Goal: Information Seeking & Learning: Learn about a topic

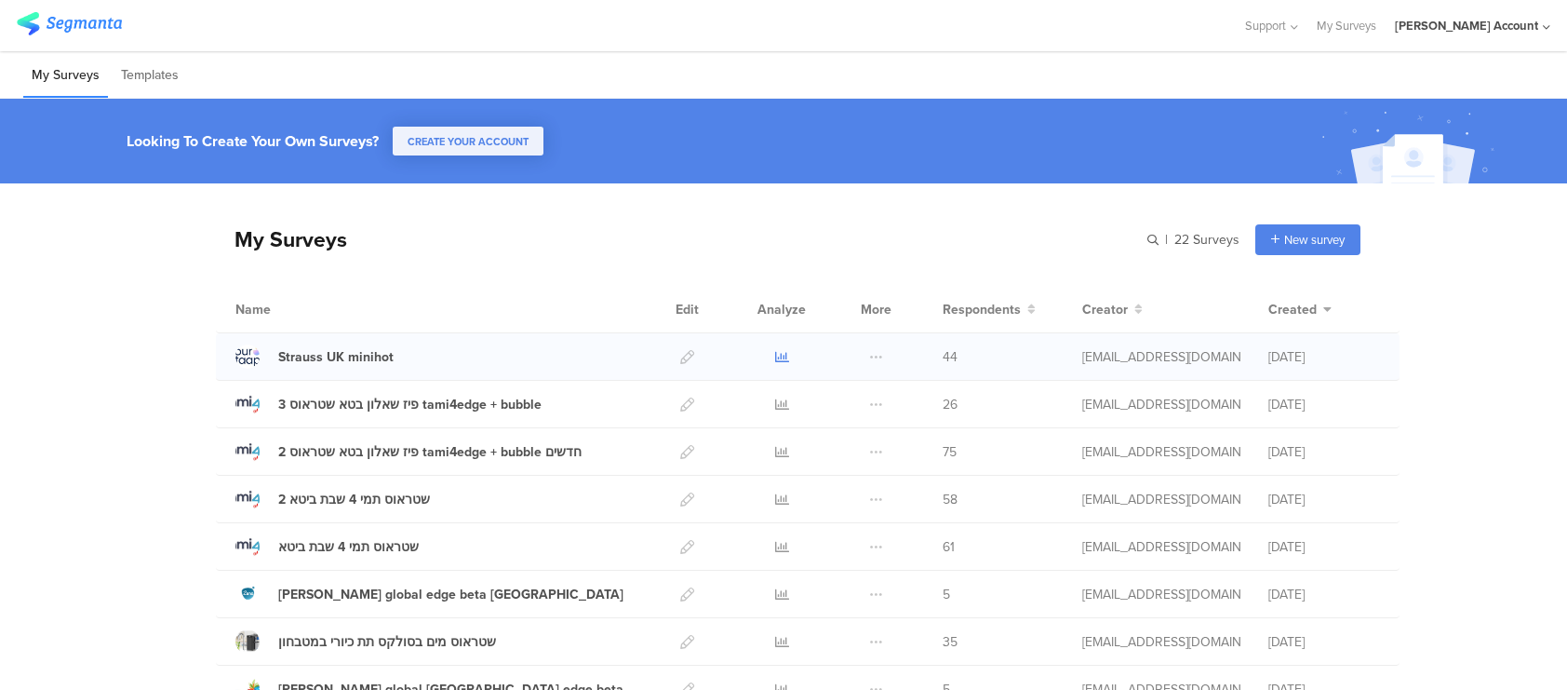
click at [777, 355] on icon at bounding box center [782, 357] width 14 height 14
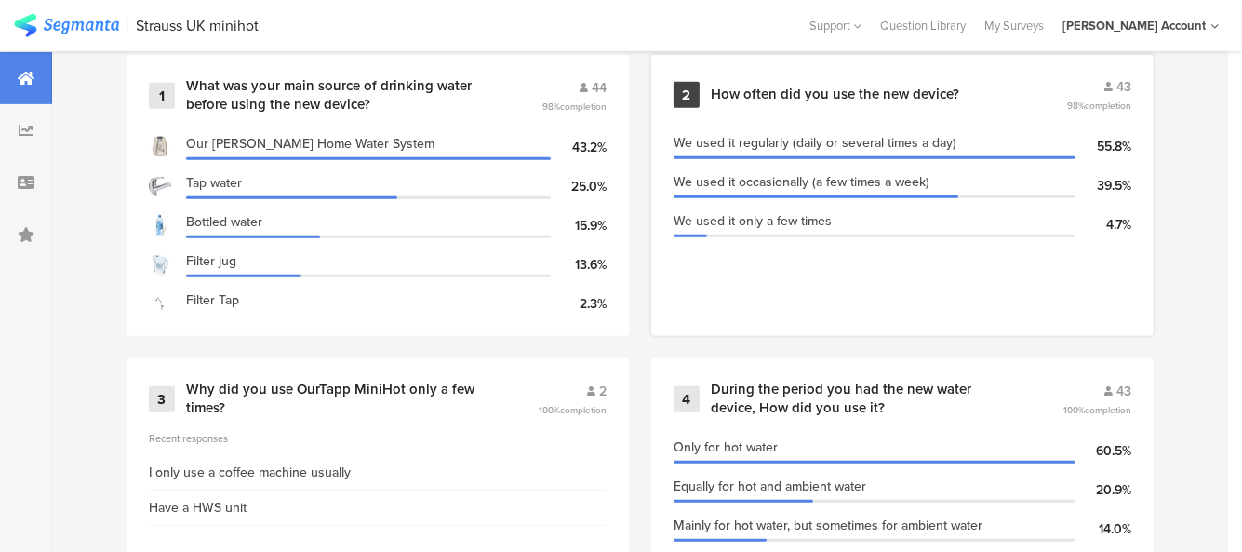
scroll to position [769, 0]
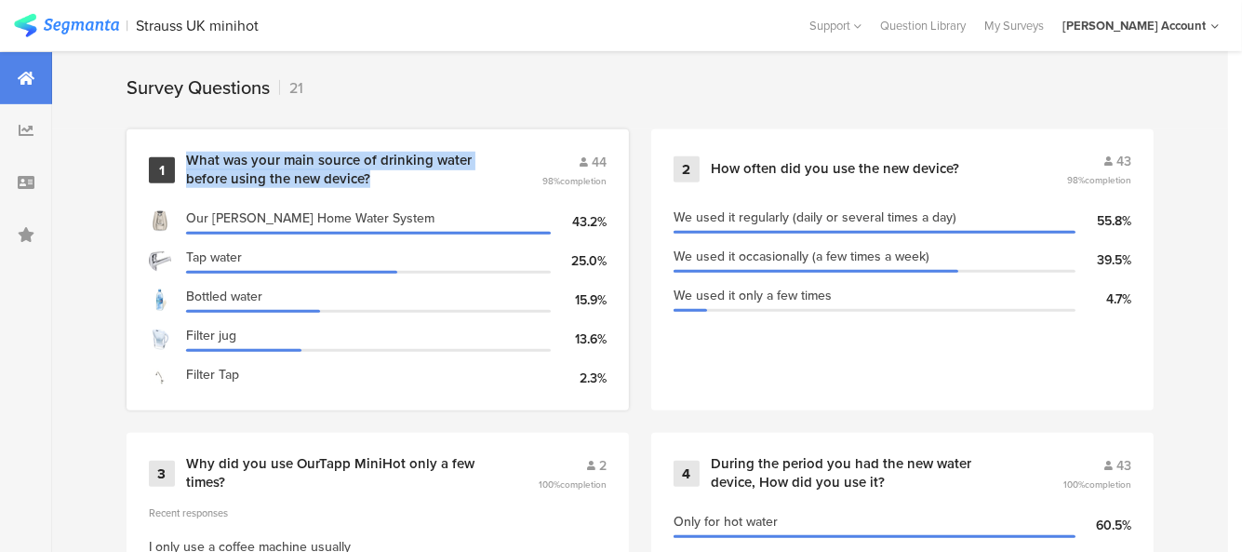
drag, startPoint x: 373, startPoint y: 182, endPoint x: 187, endPoint y: 164, distance: 187.1
click at [187, 164] on div "What was your main source of drinking water before using the new device?" at bounding box center [341, 170] width 311 height 36
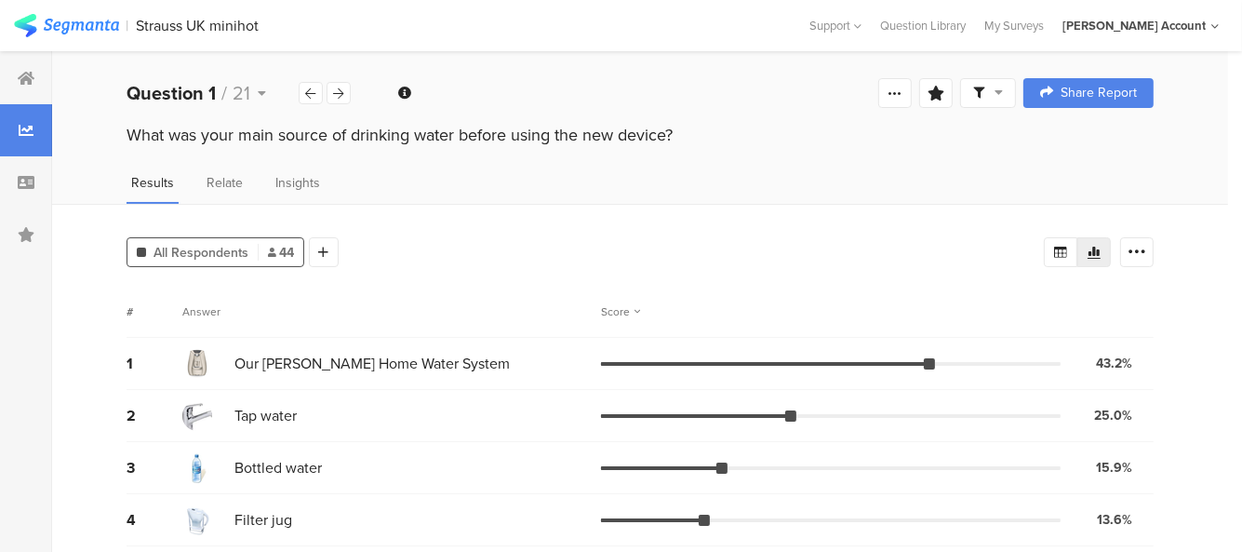
drag, startPoint x: 677, startPoint y: 137, endPoint x: 127, endPoint y: 149, distance: 550.2
click at [127, 149] on div "What was your main source of drinking water before using the new device?" at bounding box center [640, 138] width 1176 height 30
copy div "What was your main source of drinking water before using the new device?"
click at [338, 89] on icon at bounding box center [339, 93] width 10 height 12
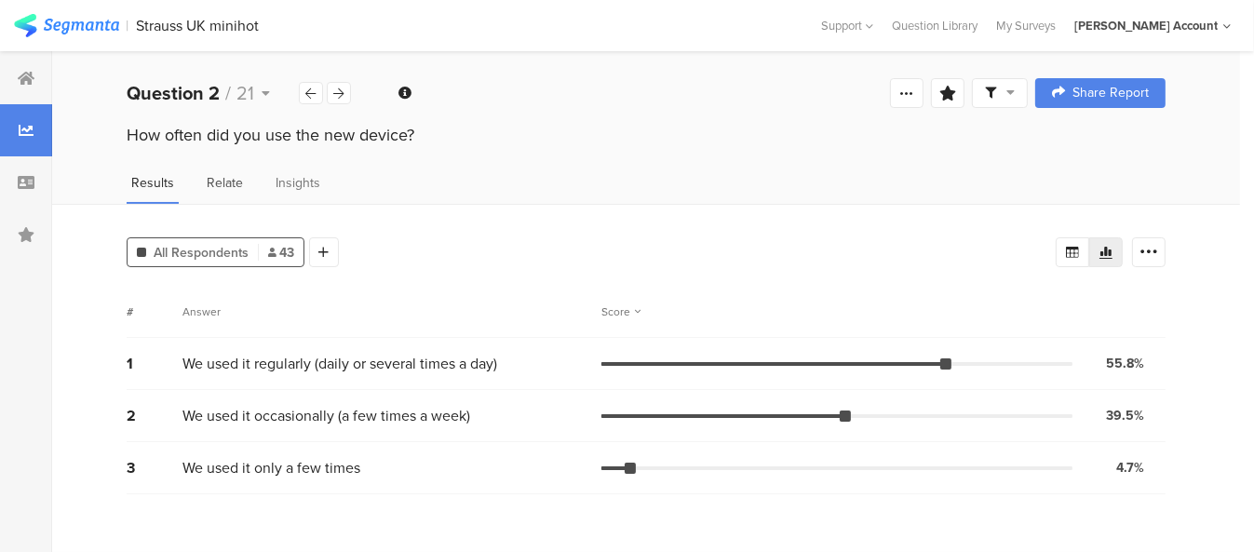
click at [222, 178] on span "Relate" at bounding box center [225, 183] width 36 height 20
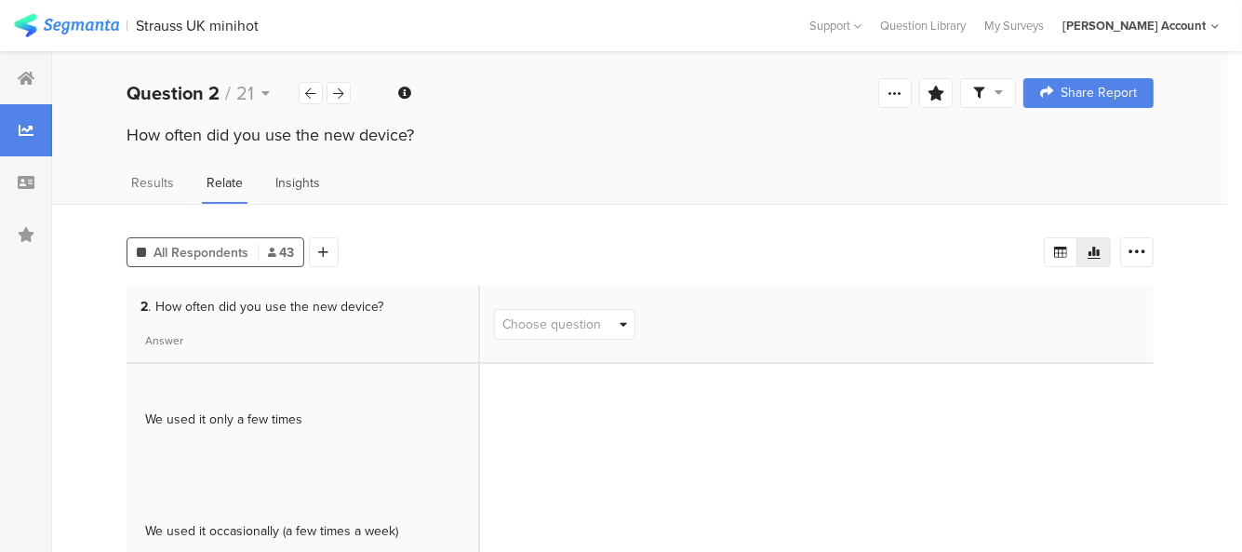
click at [301, 186] on span "Insights" at bounding box center [297, 183] width 45 height 20
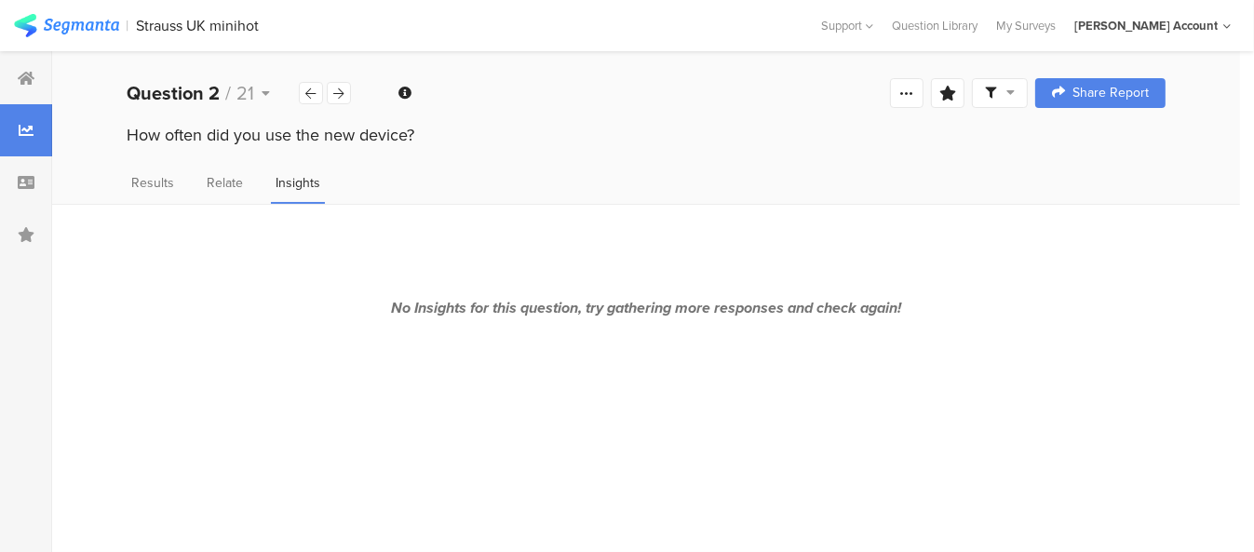
click at [197, 180] on div "Results Relate Insights" at bounding box center [646, 188] width 1188 height 31
click at [238, 190] on span "Relate" at bounding box center [225, 183] width 36 height 20
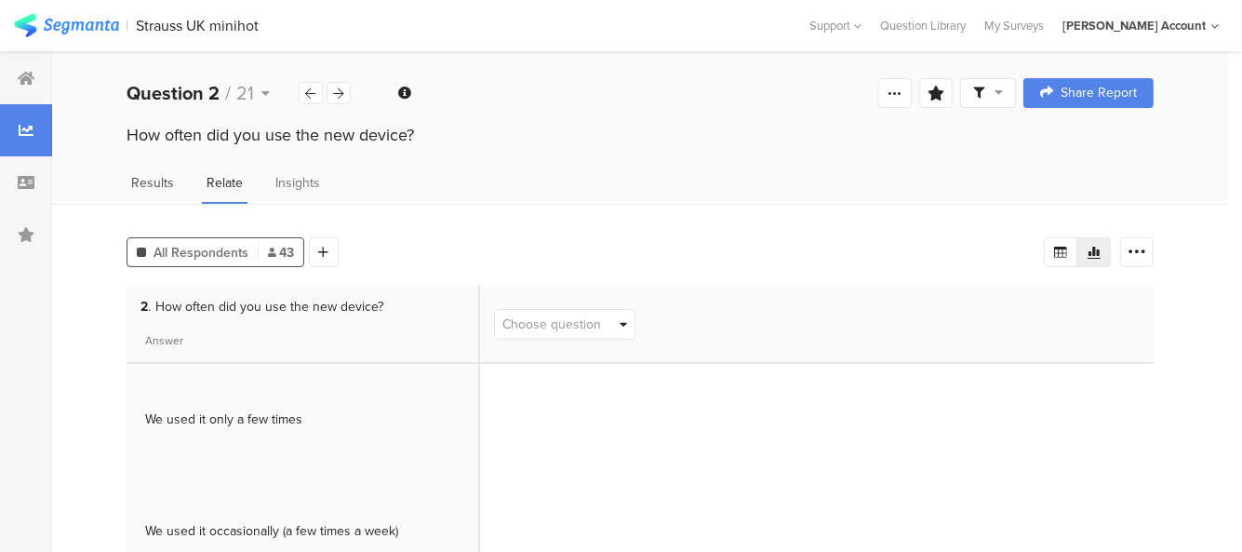
click at [155, 190] on div "Results" at bounding box center [153, 188] width 52 height 31
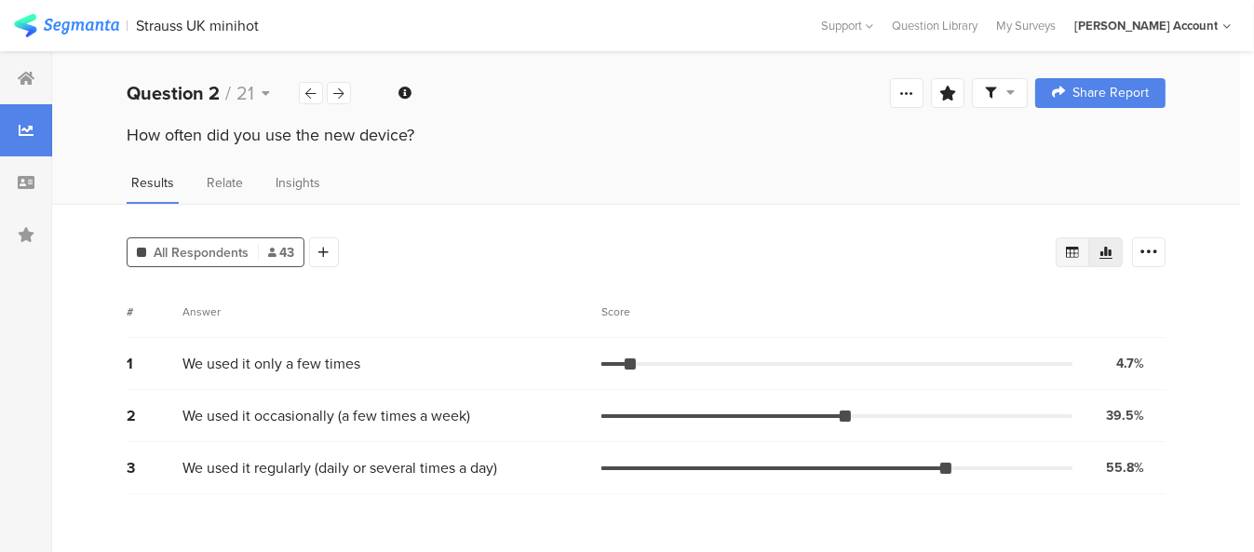
click at [1072, 247] on icon at bounding box center [1072, 252] width 15 height 15
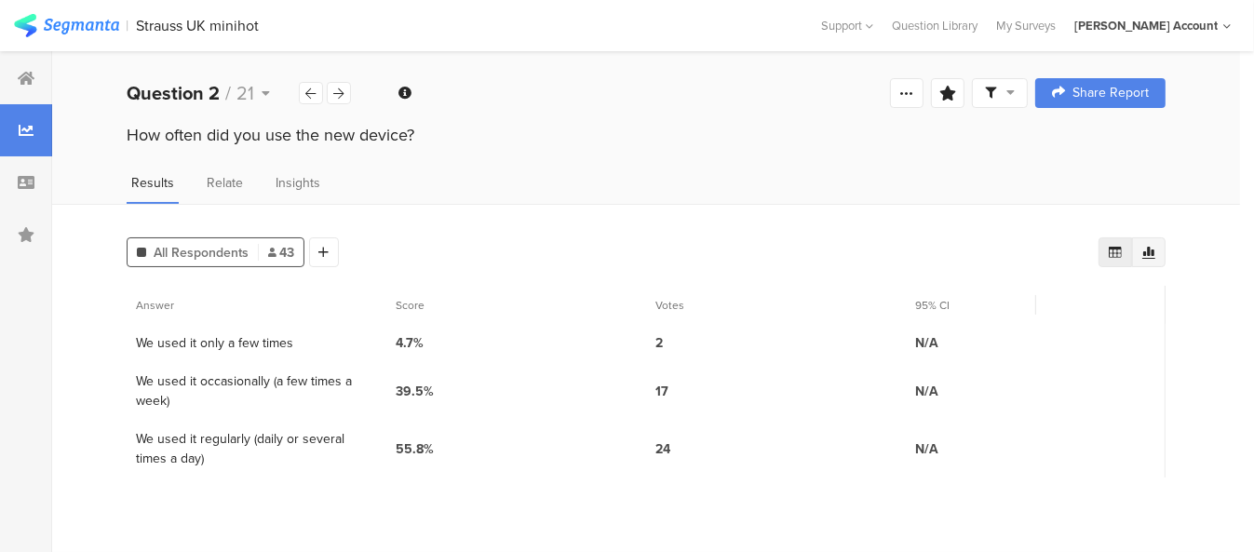
click at [1145, 247] on icon at bounding box center [1148, 252] width 15 height 15
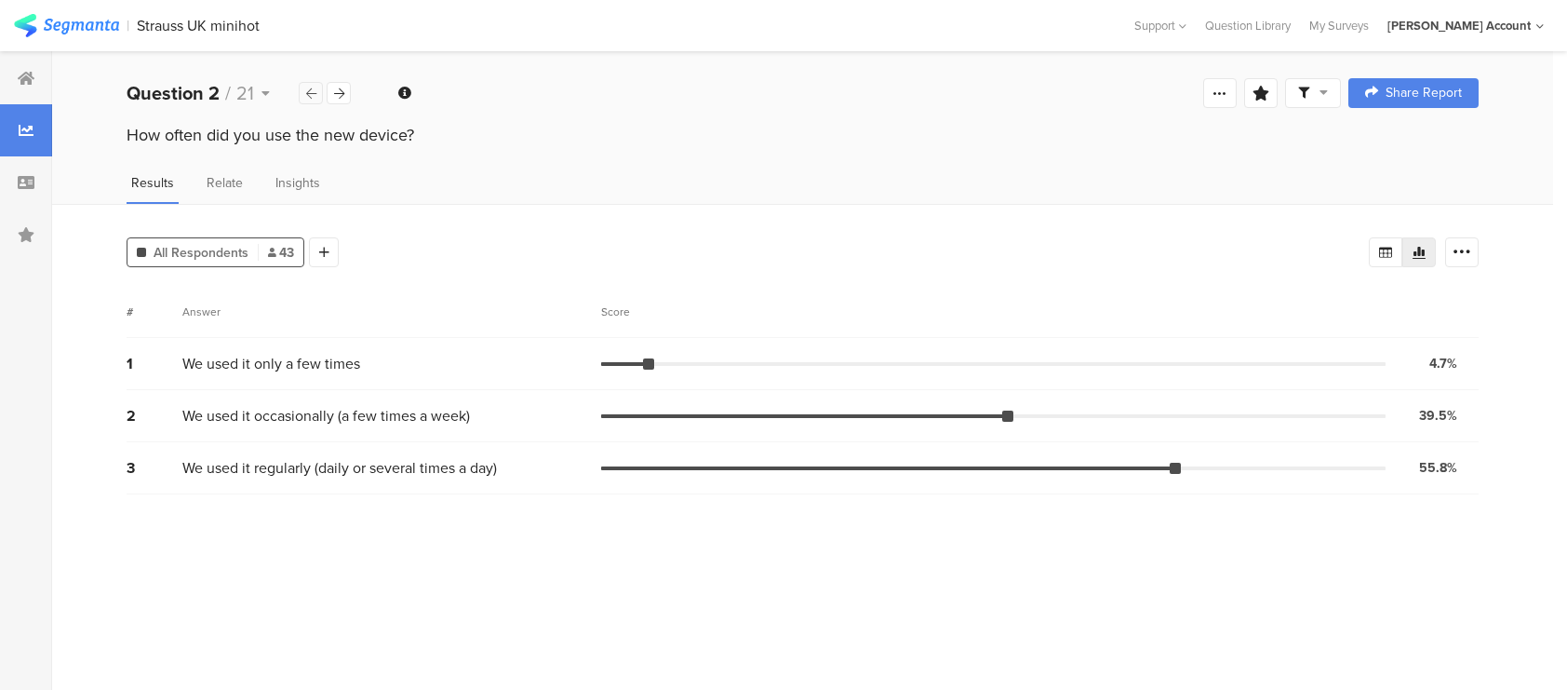
click at [315, 95] on icon at bounding box center [311, 93] width 10 height 12
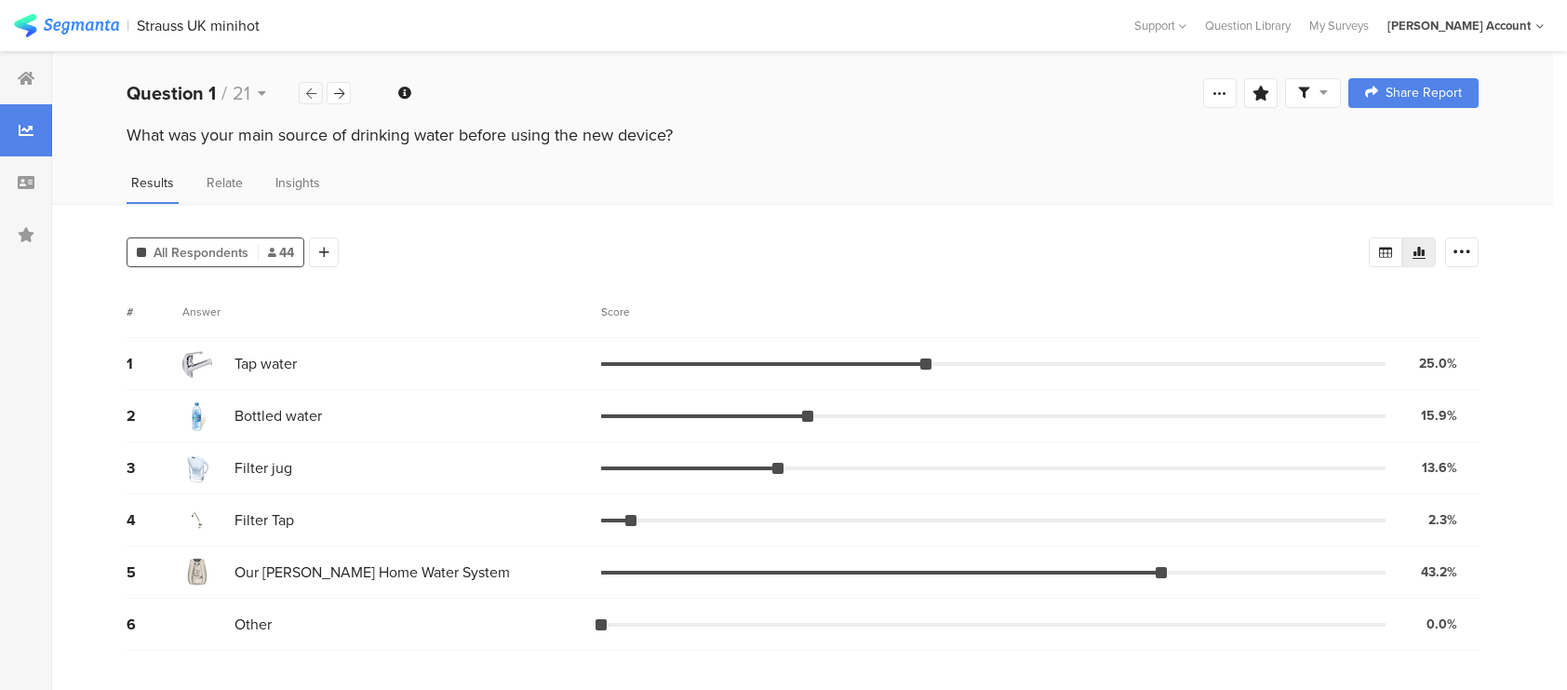
click at [315, 95] on icon at bounding box center [311, 93] width 10 height 12
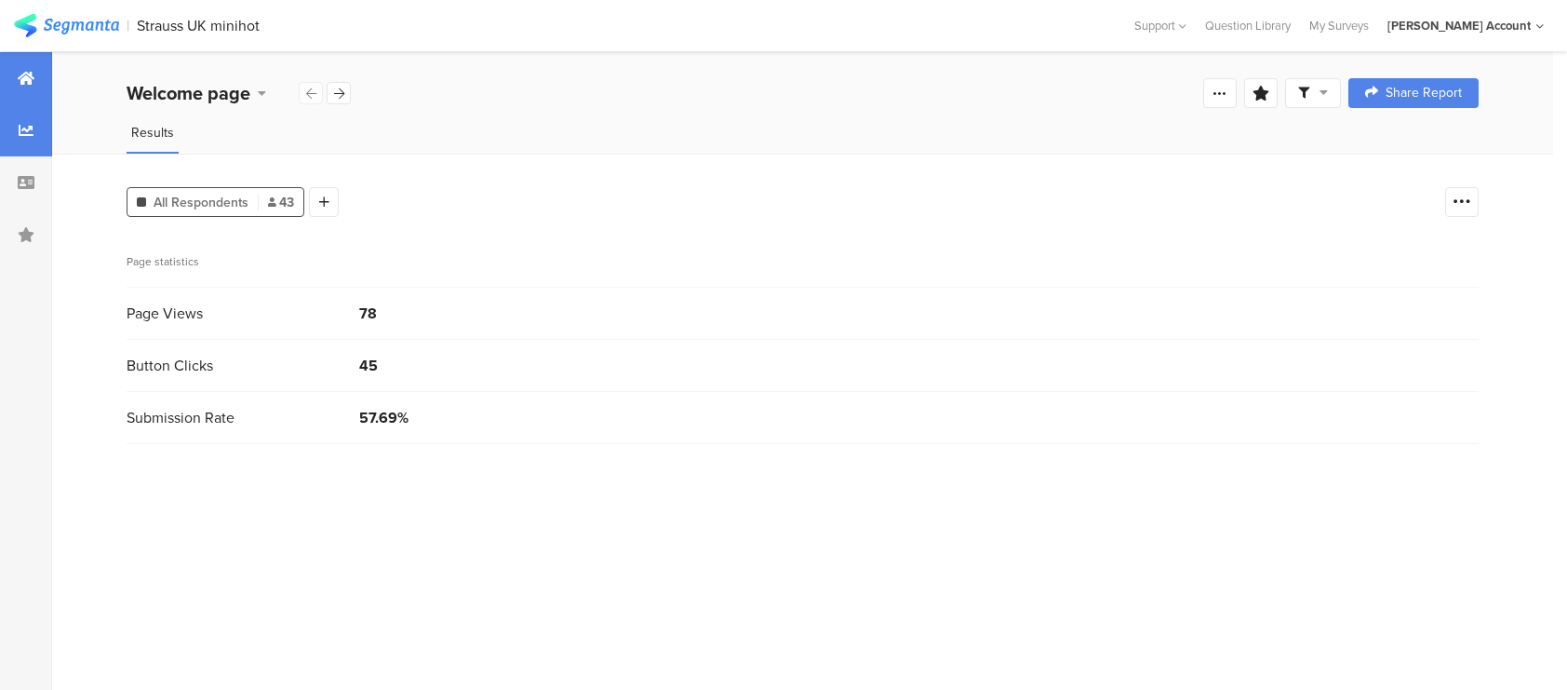
click at [30, 75] on icon at bounding box center [26, 78] width 17 height 15
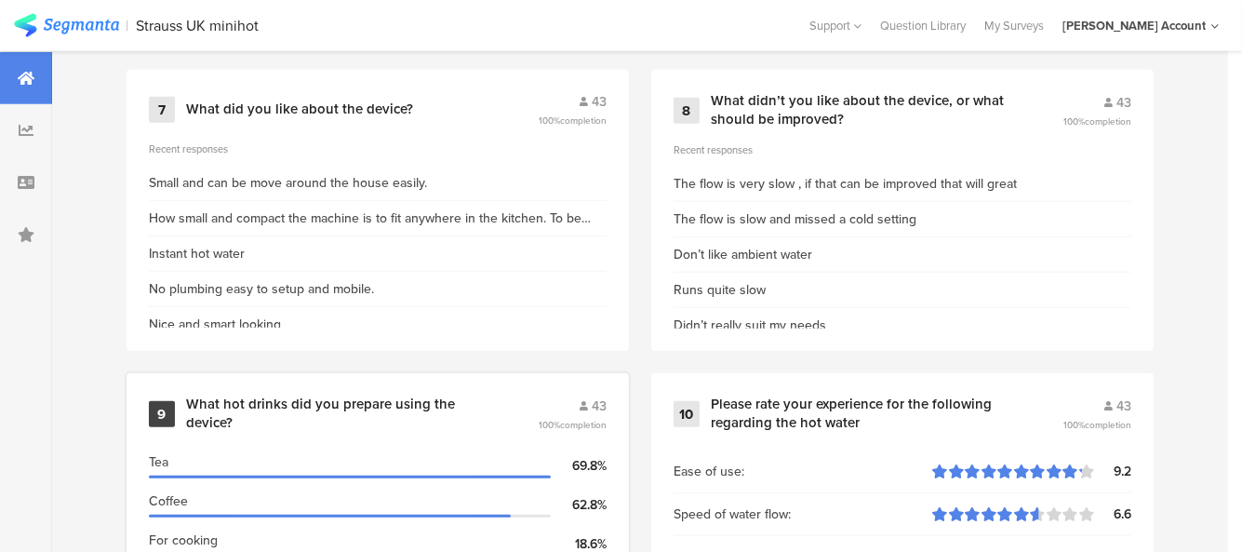
scroll to position [1712, 0]
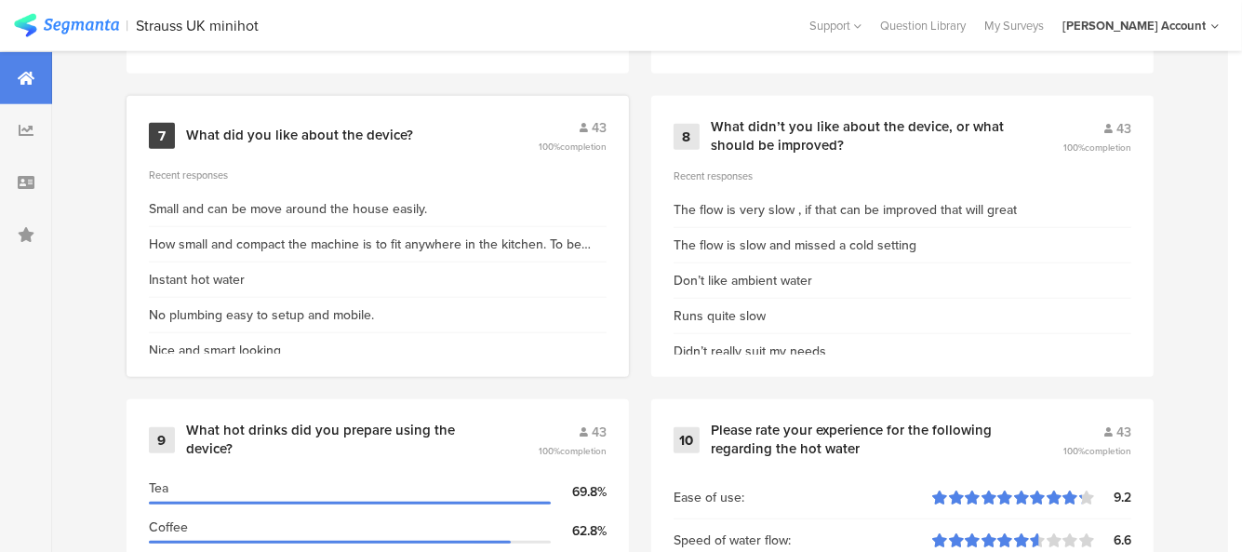
click at [306, 139] on div "What did you like about the device?" at bounding box center [299, 136] width 227 height 19
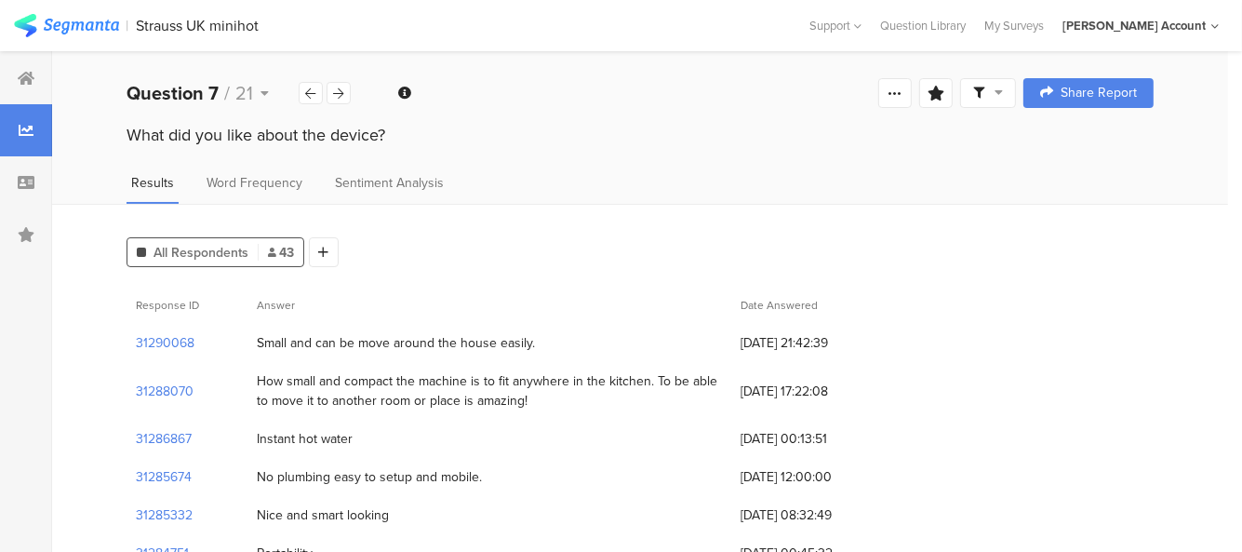
drag, startPoint x: 127, startPoint y: 130, endPoint x: 388, endPoint y: 144, distance: 261.9
click at [388, 144] on div "What did you like about the device?" at bounding box center [640, 135] width 1027 height 24
click at [398, 188] on span "Sentiment Analysis" at bounding box center [389, 183] width 109 height 20
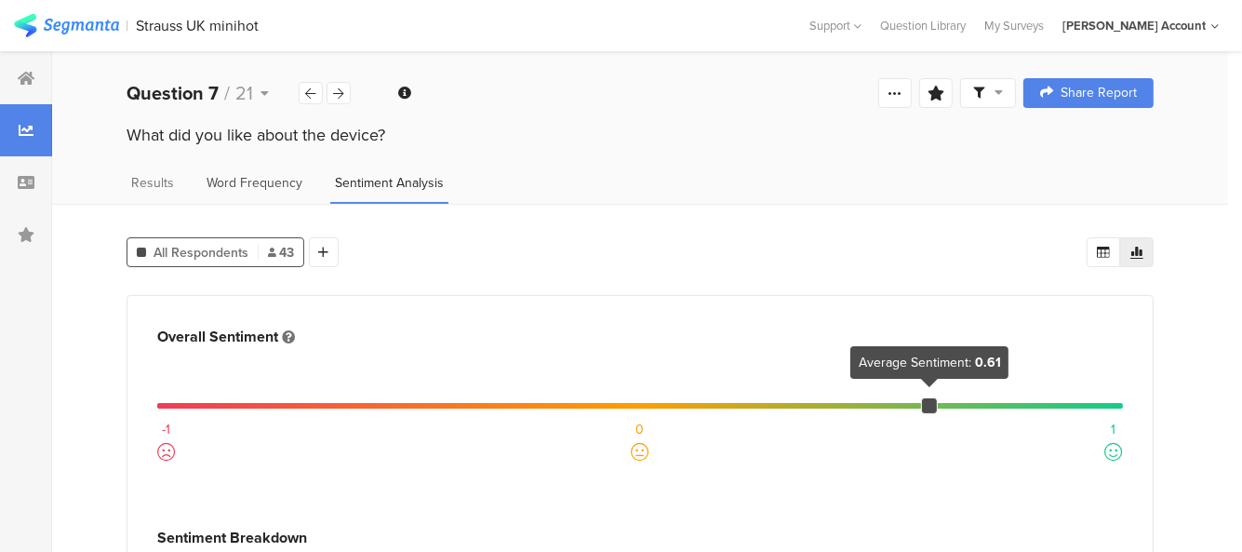
click at [283, 176] on span "Word Frequency" at bounding box center [255, 183] width 96 height 20
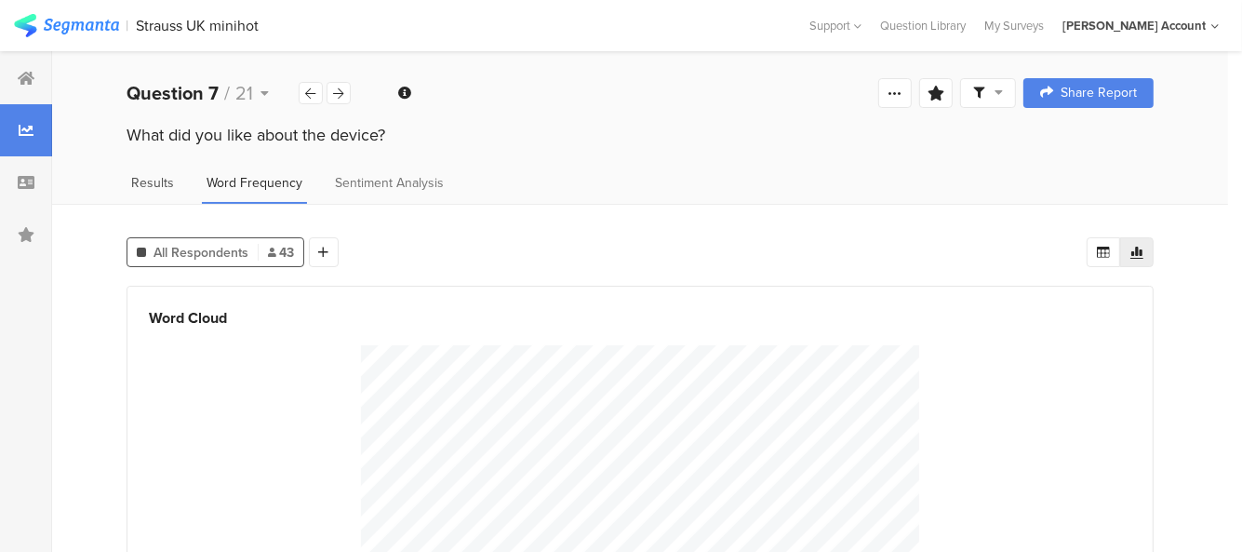
click at [145, 184] on span "Results" at bounding box center [152, 183] width 43 height 20
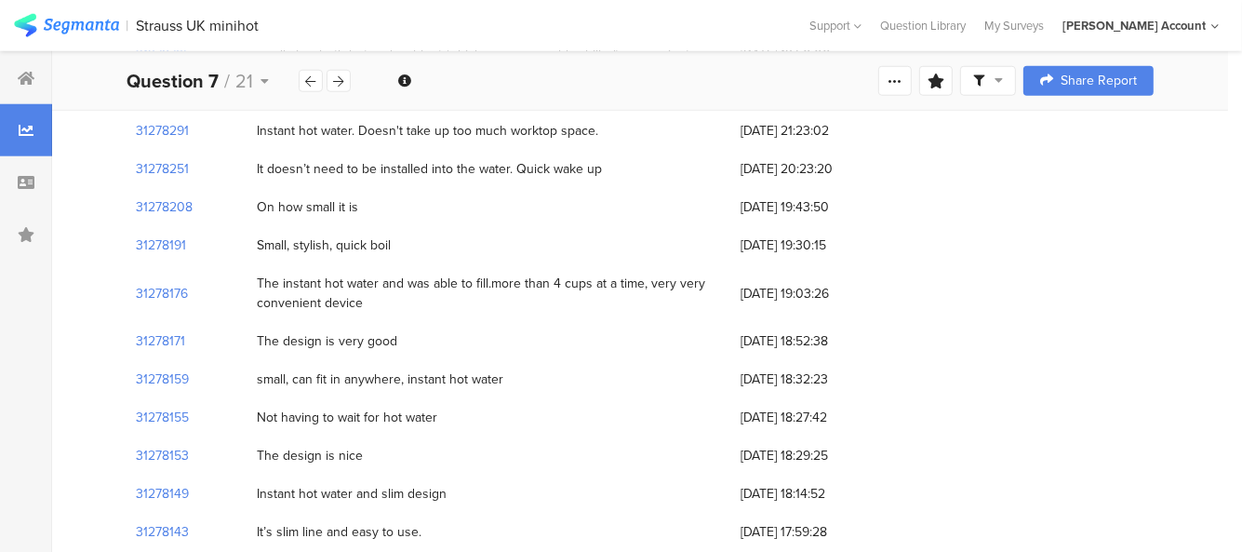
scroll to position [1662, 0]
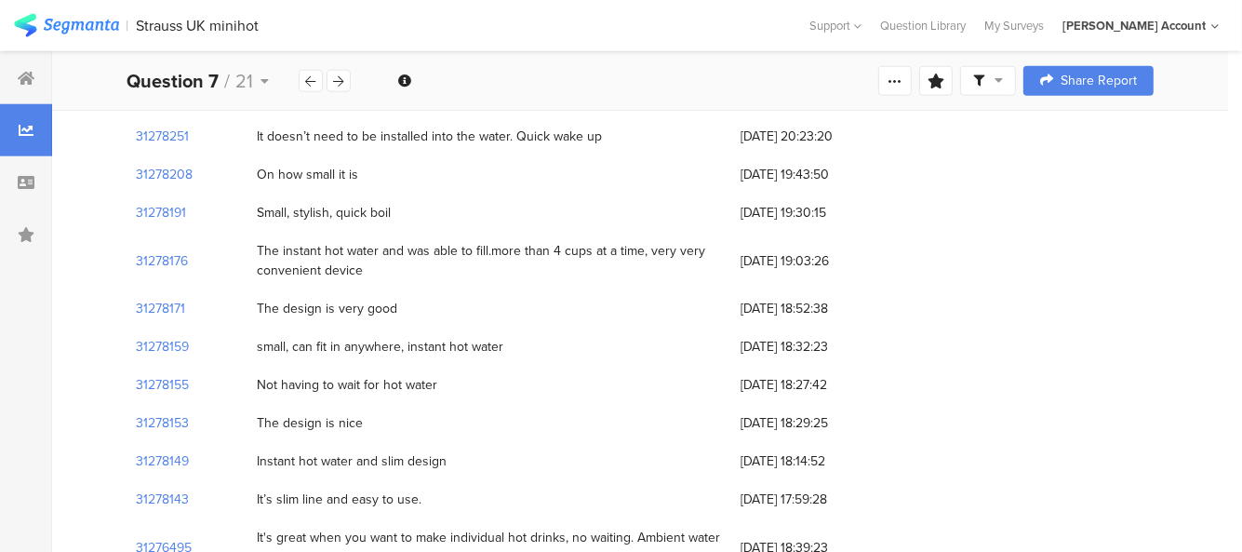
drag, startPoint x: 123, startPoint y: 332, endPoint x: 871, endPoint y: 488, distance: 764.2
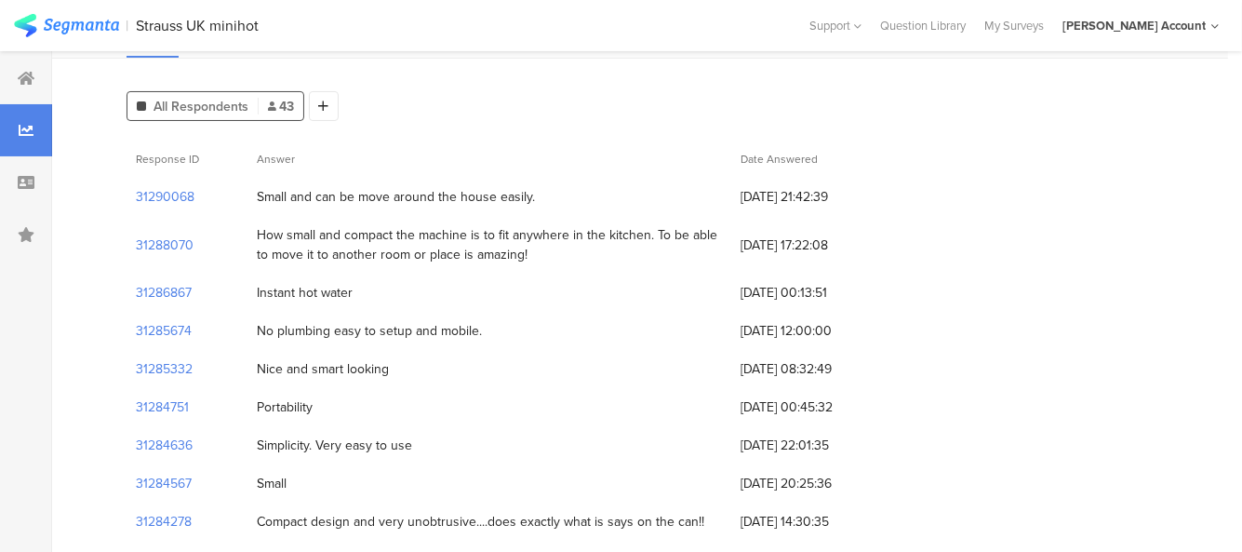
scroll to position [0, 0]
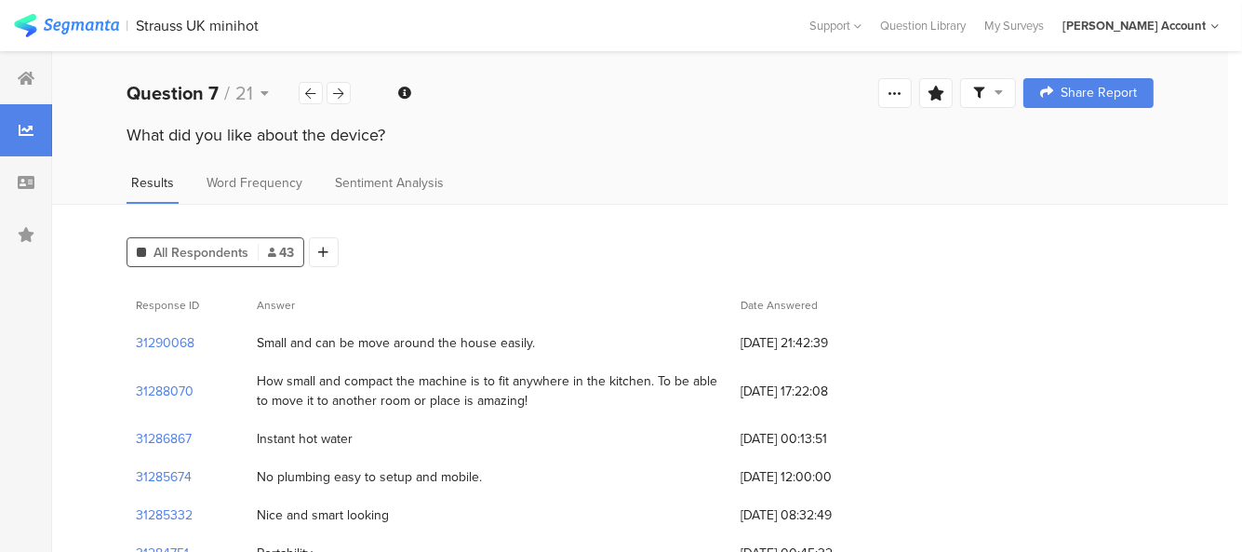
drag, startPoint x: 127, startPoint y: 134, endPoint x: 477, endPoint y: 145, distance: 350.1
click at [477, 145] on div "What did you like about the device?" at bounding box center [640, 138] width 1176 height 30
copy div "What did you like about the device?"
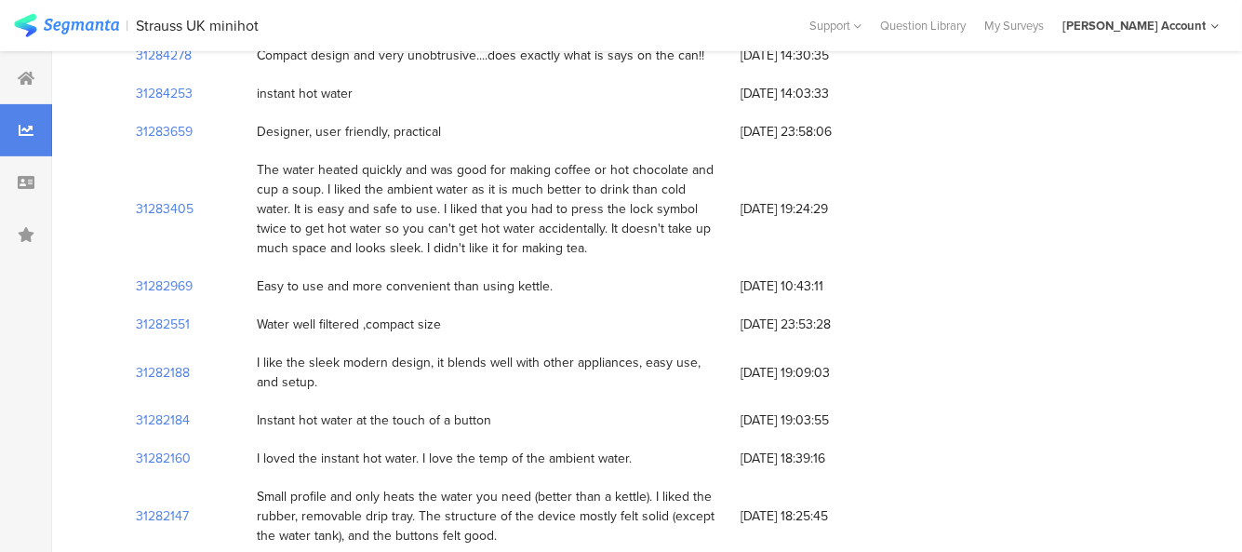
scroll to position [1662, 0]
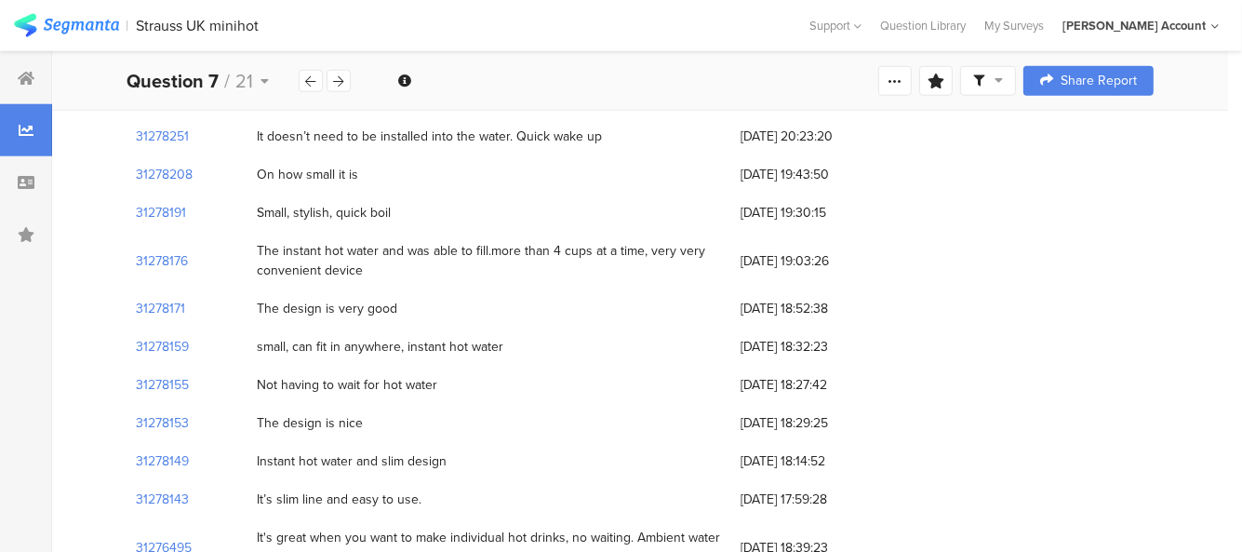
drag, startPoint x: 125, startPoint y: 334, endPoint x: 923, endPoint y: 566, distance: 831.5
copy div "31290068 Small and can be move around the house easily. [DATE] 21:42:39 3128807…"
click at [164, 85] on b "Question 7" at bounding box center [173, 81] width 92 height 28
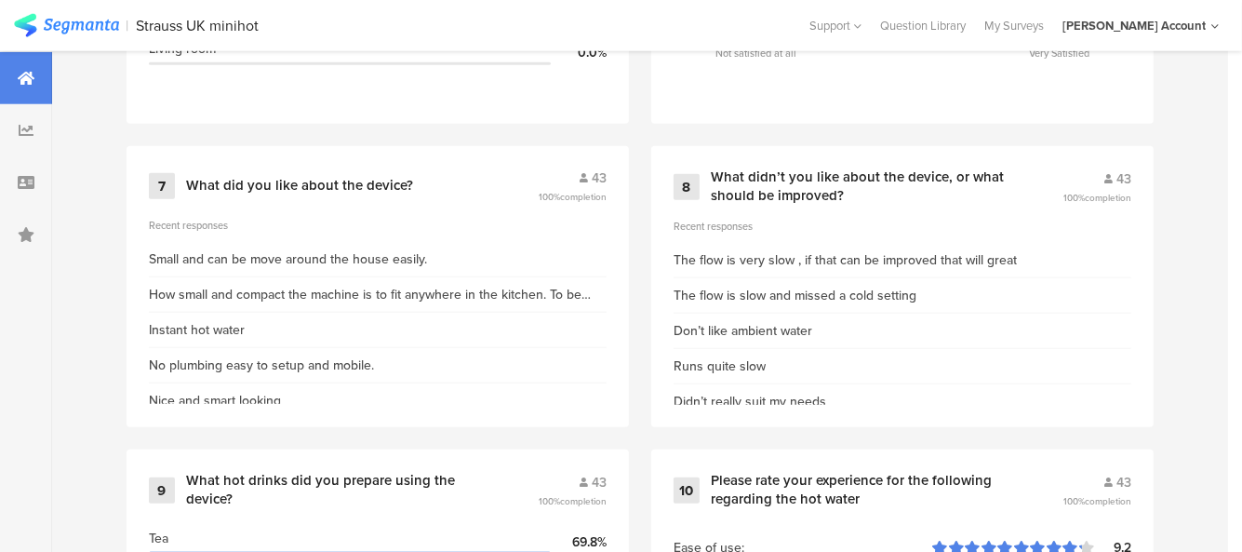
scroll to position [1712, 0]
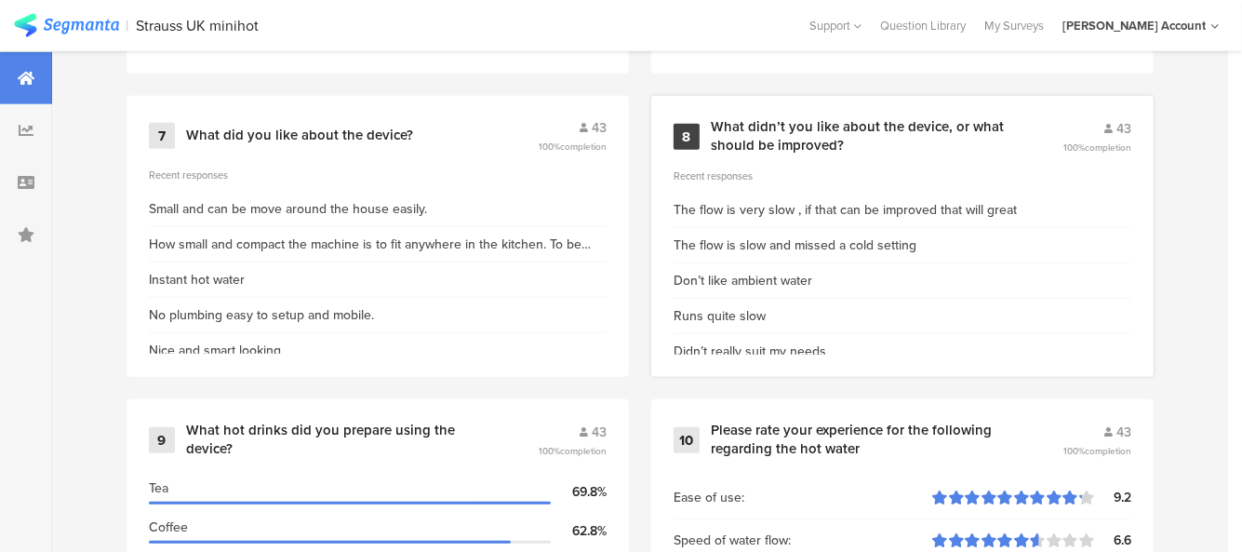
click at [880, 136] on div "What didn’t you like about the device, or what should be improved?" at bounding box center [864, 136] width 307 height 36
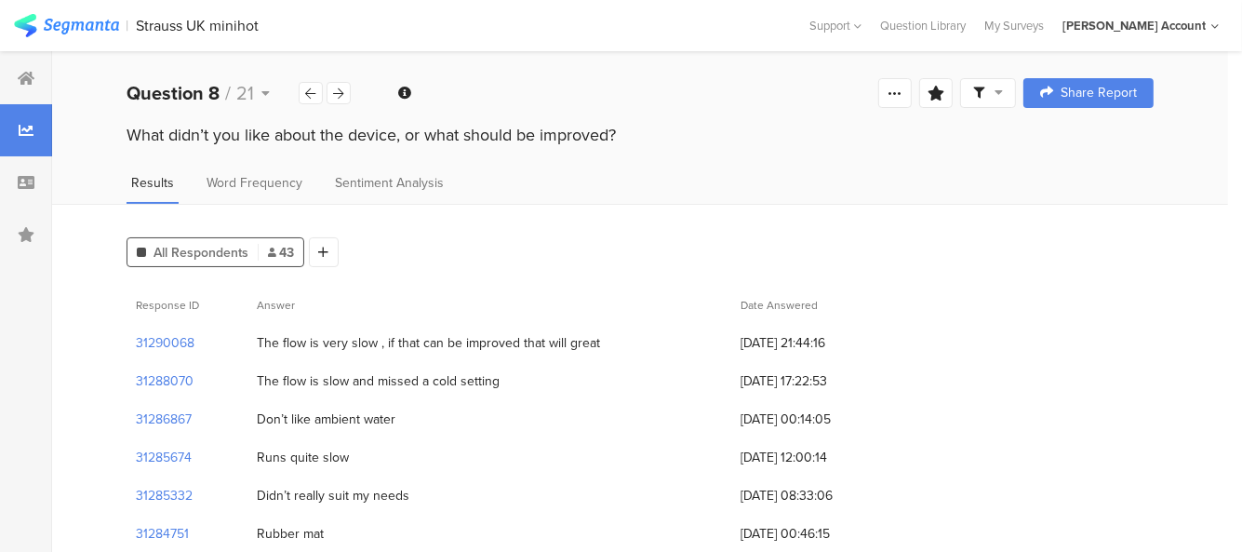
drag, startPoint x: 127, startPoint y: 140, endPoint x: 625, endPoint y: 135, distance: 498.9
click at [625, 135] on div "What didn’t you like about the device, or what should be improved?" at bounding box center [640, 135] width 1027 height 24
copy div "What didn’t you like about the device, or what should be improved?"
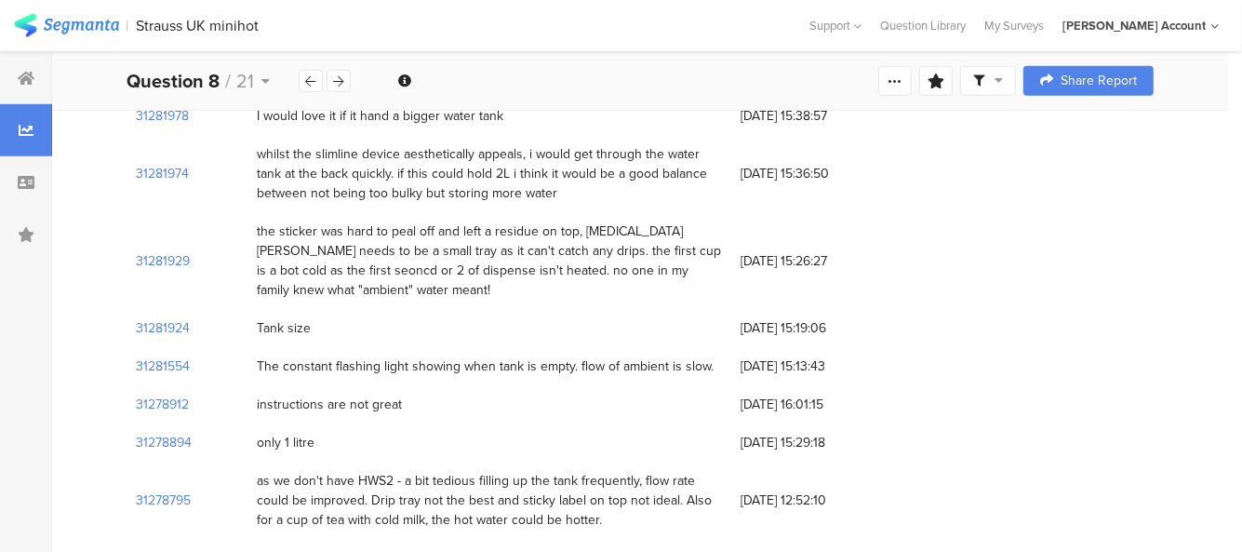
scroll to position [1830, 0]
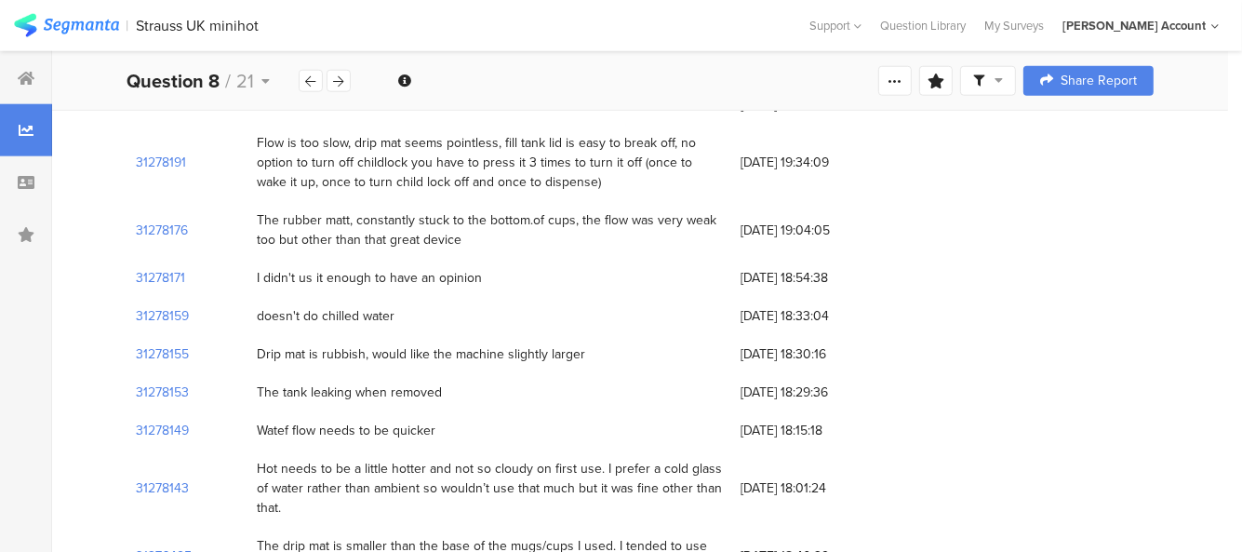
drag, startPoint x: 124, startPoint y: 335, endPoint x: 907, endPoint y: 509, distance: 802.7
copy div "34160851 Lor ipsu do sita cons , ad elit sed do eiusmodt inci utla etdol 98/03/…"
click at [35, 79] on div at bounding box center [26, 78] width 52 height 52
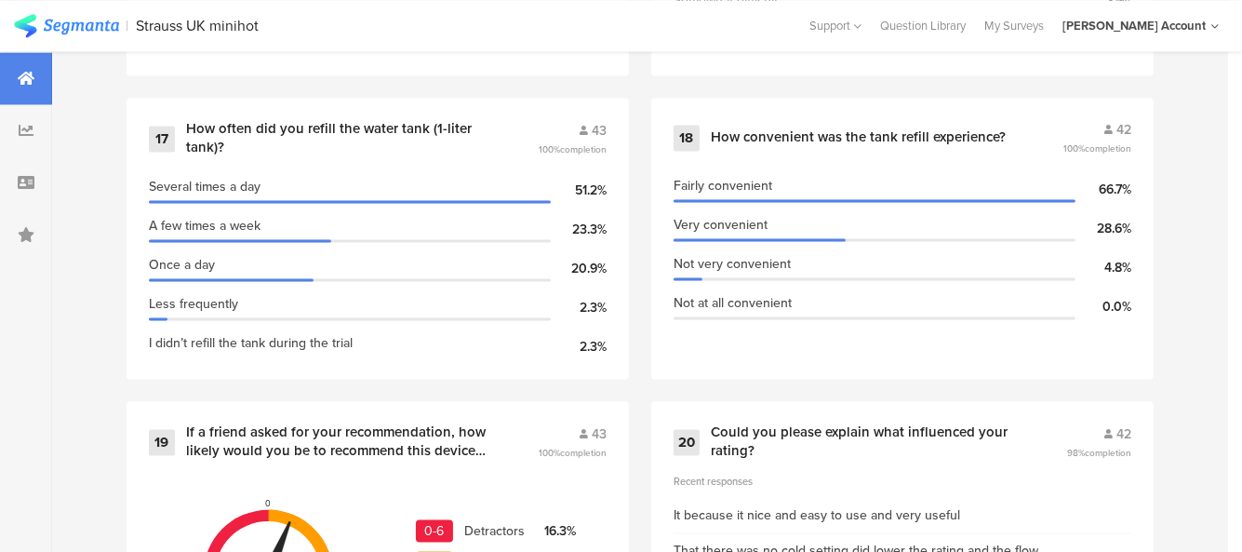
scroll to position [3202, 0]
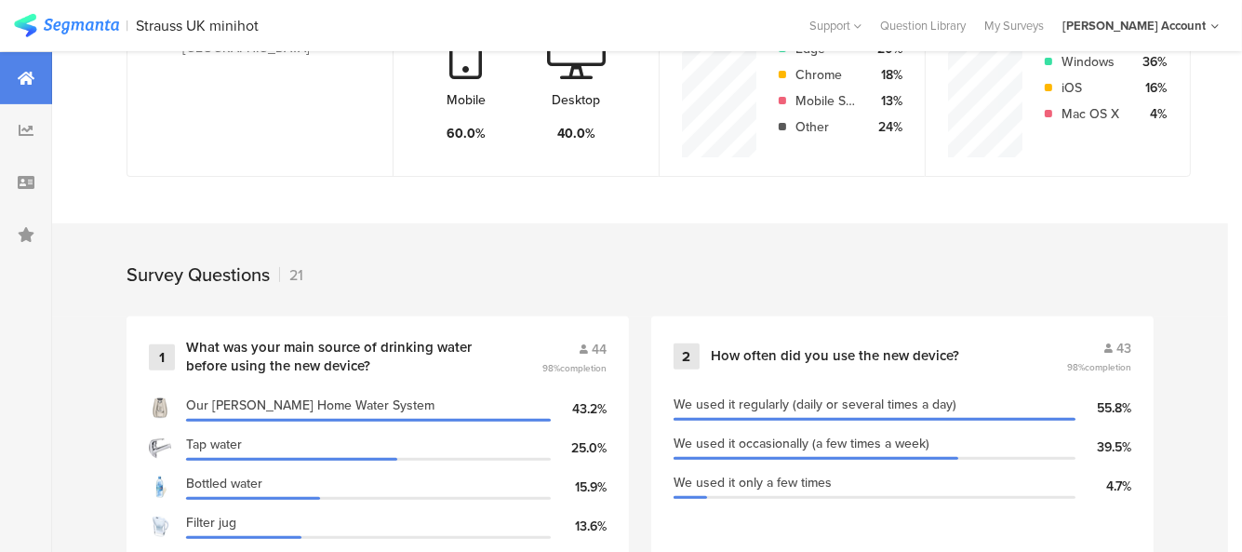
scroll to position [0, 0]
